Goal: Task Accomplishment & Management: Use online tool/utility

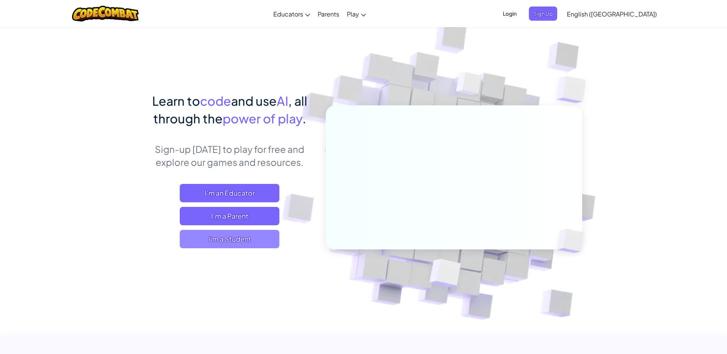
click at [241, 236] on span "I'm a Student" at bounding box center [230, 239] width 100 height 18
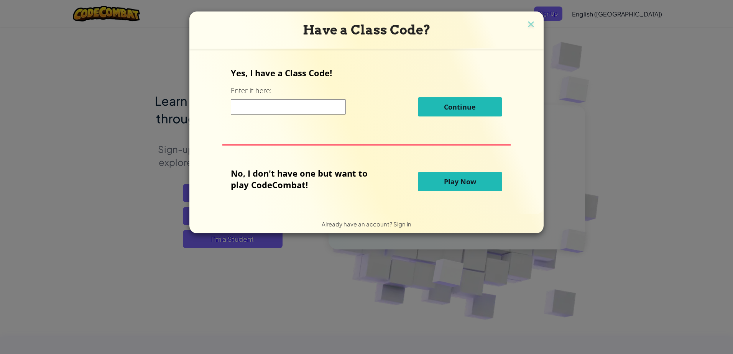
click at [474, 179] on span "Play Now" at bounding box center [460, 181] width 32 height 9
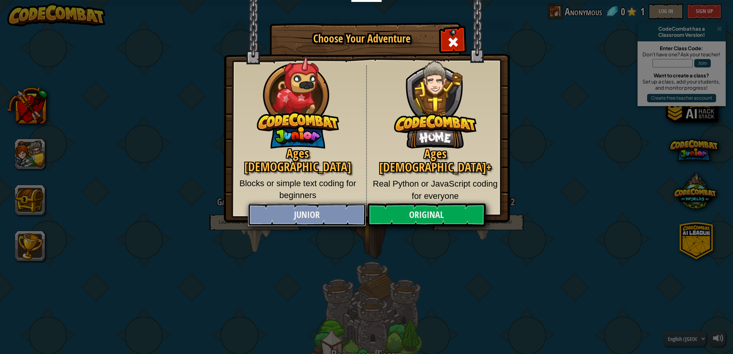
click at [299, 216] on link "Junior" at bounding box center [306, 214] width 118 height 23
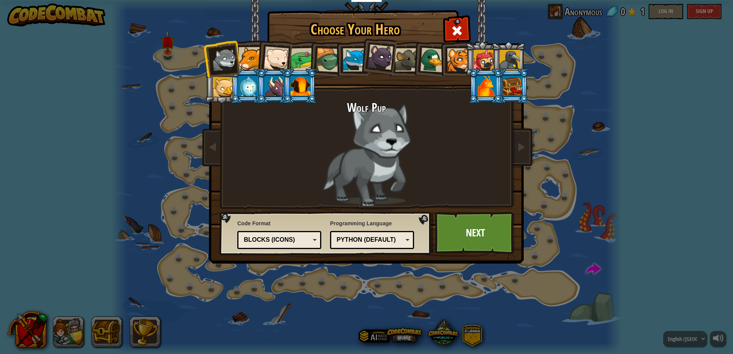
click at [247, 66] on div at bounding box center [249, 58] width 23 height 23
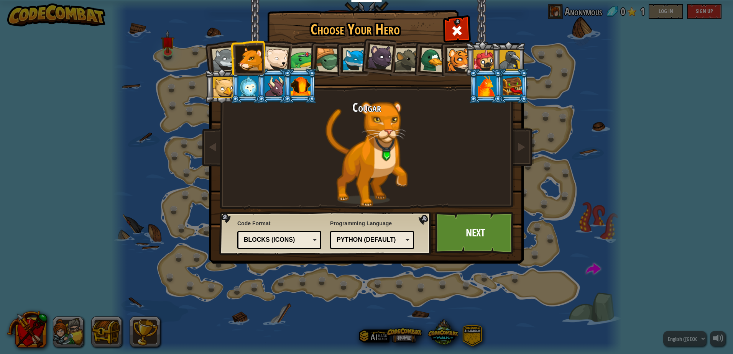
click at [247, 66] on div at bounding box center [249, 58] width 23 height 23
click at [302, 34] on h1 "Choose Your Hero" at bounding box center [355, 29] width 172 height 16
click at [272, 55] on div at bounding box center [275, 58] width 25 height 25
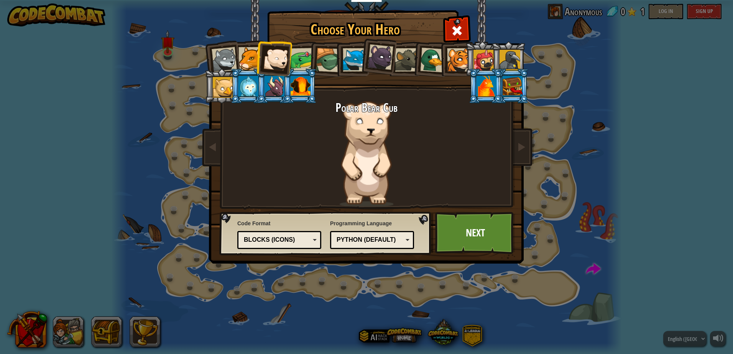
click at [297, 60] on div at bounding box center [302, 60] width 24 height 24
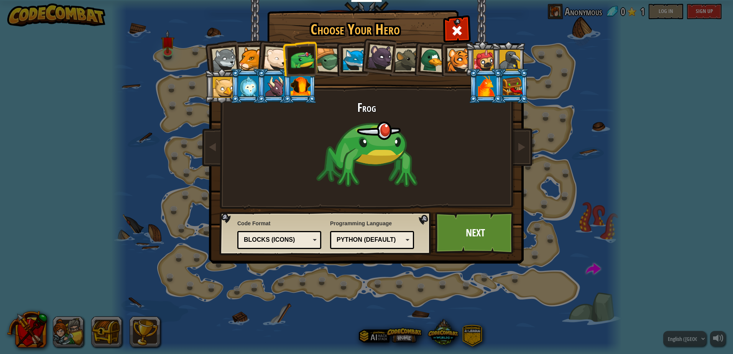
click at [320, 61] on div at bounding box center [328, 60] width 25 height 25
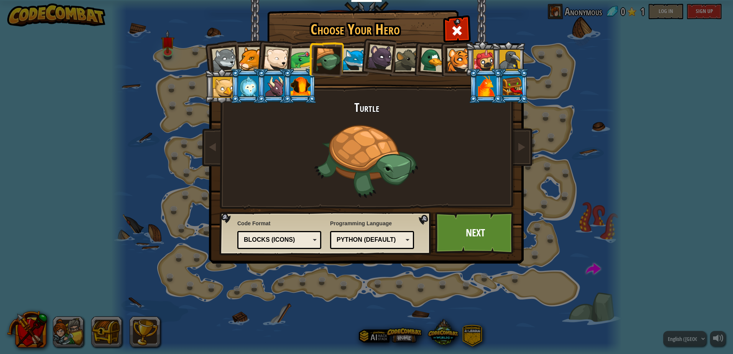
click at [320, 61] on div at bounding box center [328, 60] width 25 height 25
click at [352, 59] on div at bounding box center [354, 59] width 23 height 23
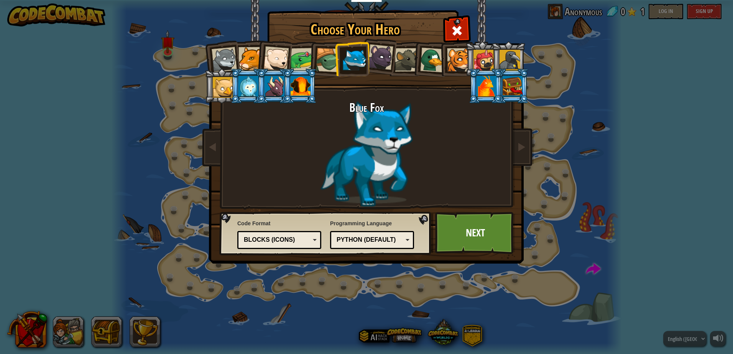
click at [379, 58] on div at bounding box center [380, 57] width 26 height 26
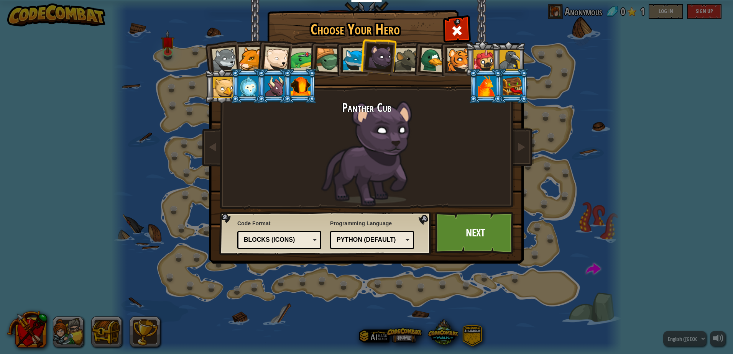
click at [411, 58] on div at bounding box center [406, 59] width 23 height 23
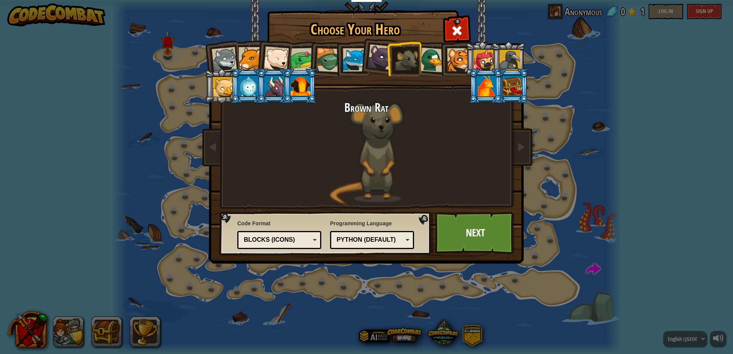
click at [443, 55] on li at bounding box center [456, 58] width 34 height 35
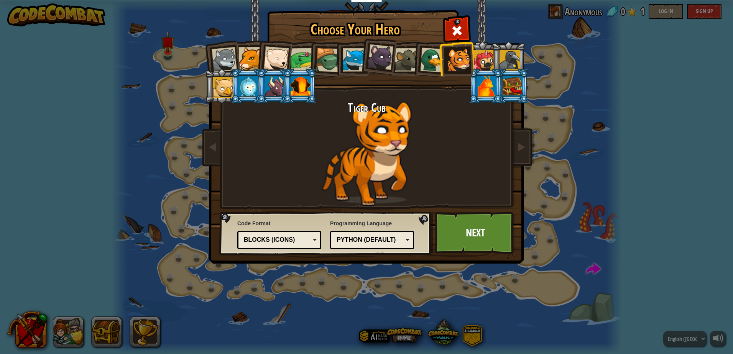
click at [434, 56] on div at bounding box center [432, 60] width 25 height 25
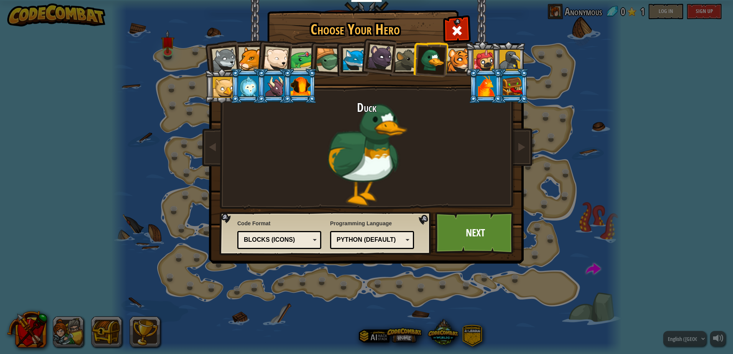
click at [215, 92] on div at bounding box center [223, 87] width 21 height 21
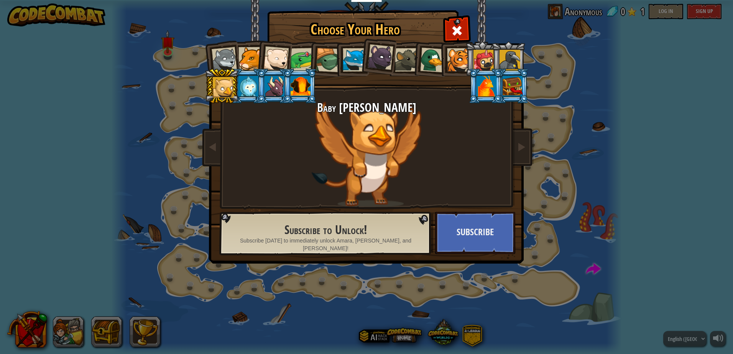
click at [215, 92] on div at bounding box center [223, 87] width 21 height 21
click at [257, 96] on li at bounding box center [273, 86] width 34 height 35
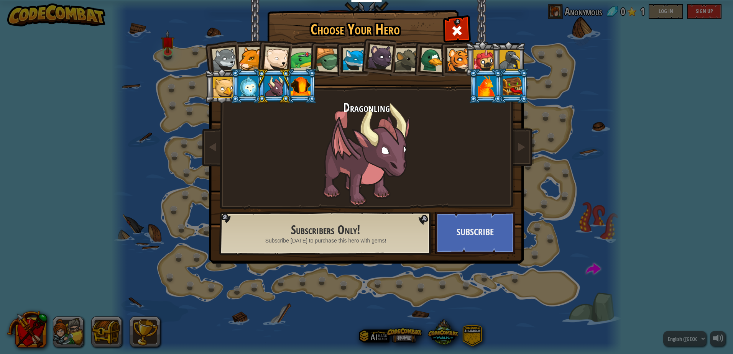
click at [257, 96] on li at bounding box center [273, 86] width 34 height 35
click at [266, 63] on div at bounding box center [275, 58] width 25 height 25
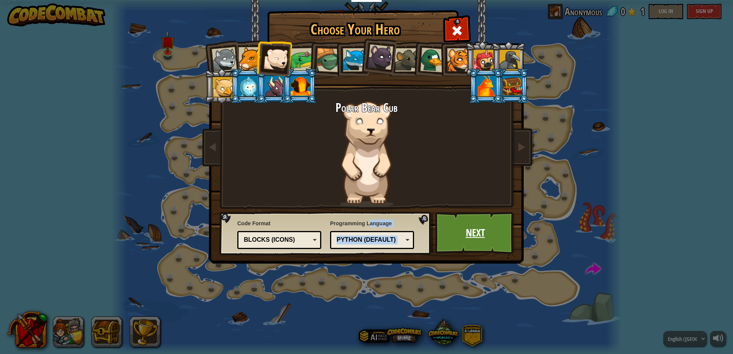
drag, startPoint x: 373, startPoint y: 222, endPoint x: 462, endPoint y: 239, distance: 90.1
click at [462, 12] on div "Code Format Text code Blocks and code Blocks Blocks (Icons) Blocks (Icons) Bloc…" at bounding box center [366, 12] width 313 height 0
drag, startPoint x: 462, startPoint y: 239, endPoint x: 465, endPoint y: 231, distance: 9.1
click at [465, 231] on link "Next" at bounding box center [475, 233] width 80 height 42
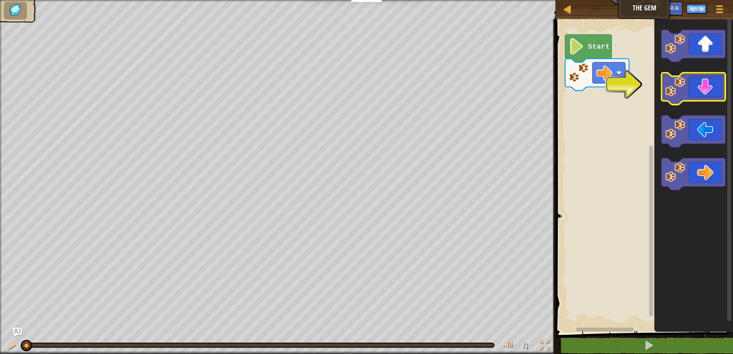
click at [703, 77] on icon "Blockly Workspace" at bounding box center [693, 89] width 64 height 32
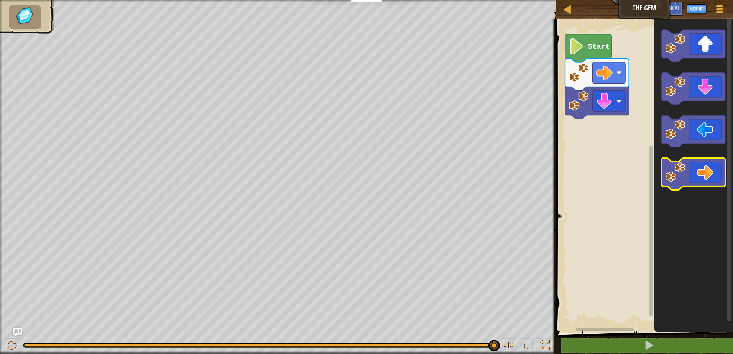
click at [688, 172] on icon "Blockly Workspace" at bounding box center [693, 175] width 64 height 32
